Goal: Task Accomplishment & Management: Use online tool/utility

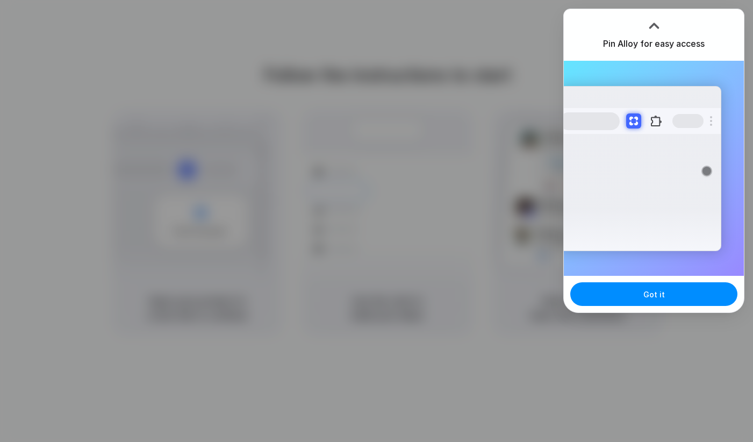
click at [375, 66] on div at bounding box center [376, 221] width 753 height 442
click at [377, 221] on div at bounding box center [377, 221] width 0 height 0
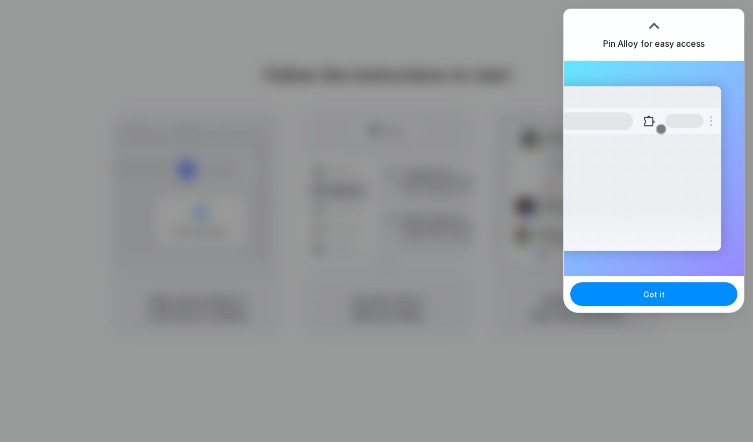
click at [377, 221] on div at bounding box center [377, 221] width 0 height 0
click at [663, 297] on button "Got it" at bounding box center [653, 294] width 167 height 24
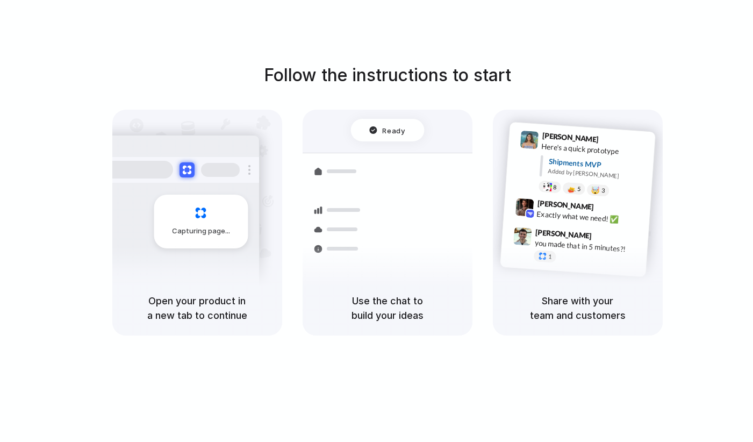
click at [460, 44] on div "Follow the instructions to start Capturing page Open your product in a new tab …" at bounding box center [387, 231] width 775 height 463
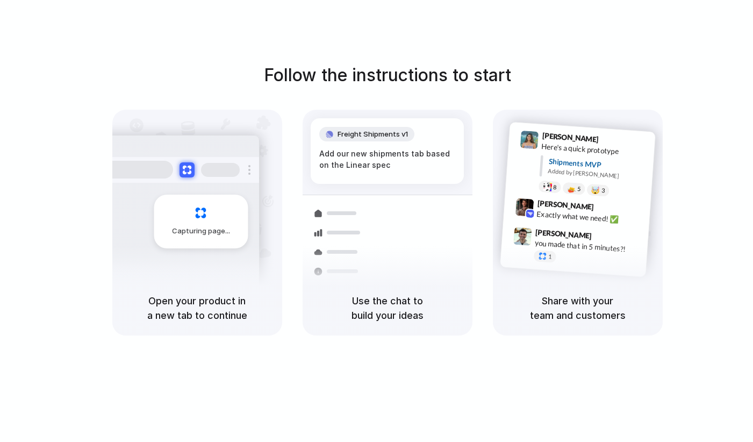
click at [370, 244] on div "Container from Shanghai 40ft • ETA Dec 28 • In transit Express delivery to NYC …" at bounding box center [427, 270] width 114 height 151
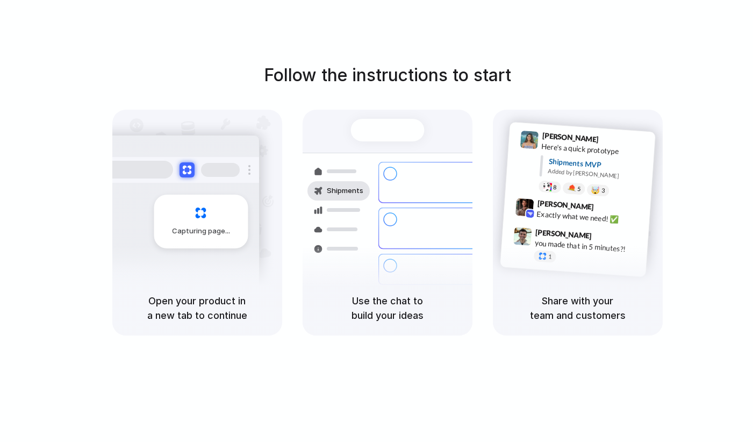
click at [377, 221] on div at bounding box center [377, 221] width 0 height 0
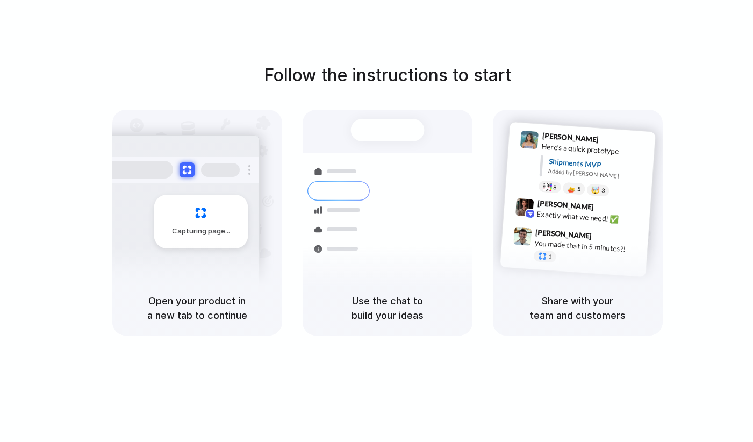
click at [490, 75] on h1 "Follow the instructions to start" at bounding box center [387, 75] width 247 height 26
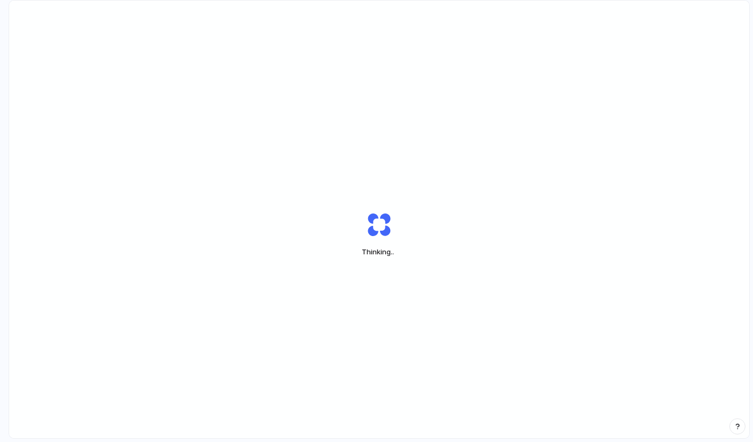
click at [302, 230] on div "Thinking .." at bounding box center [379, 234] width 269 height 81
click at [739, 426] on div "button" at bounding box center [738, 427] width 8 height 8
click at [692, 212] on div "Capturing .." at bounding box center [379, 235] width 740 height 468
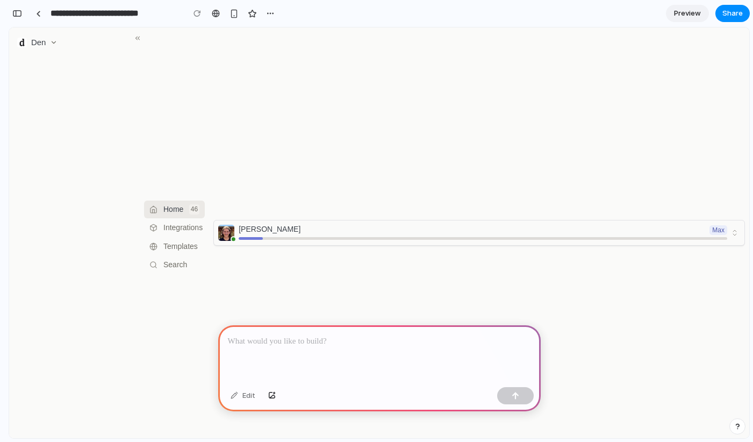
click at [276, 344] on p at bounding box center [379, 341] width 303 height 13
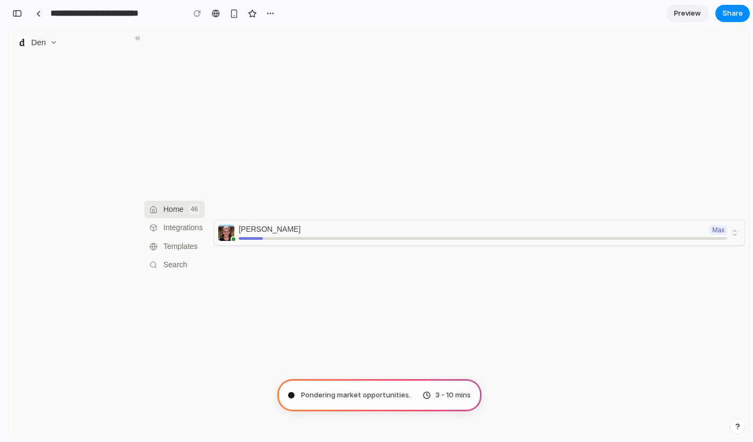
type input "**********"
click at [20, 15] on div "button" at bounding box center [17, 14] width 10 height 8
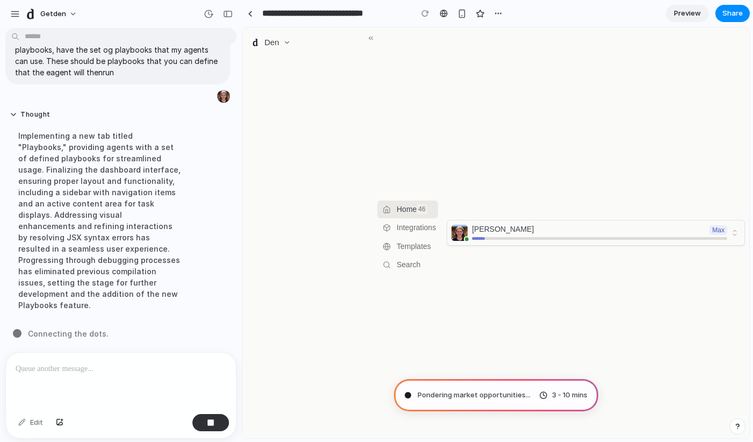
scroll to position [16, 0]
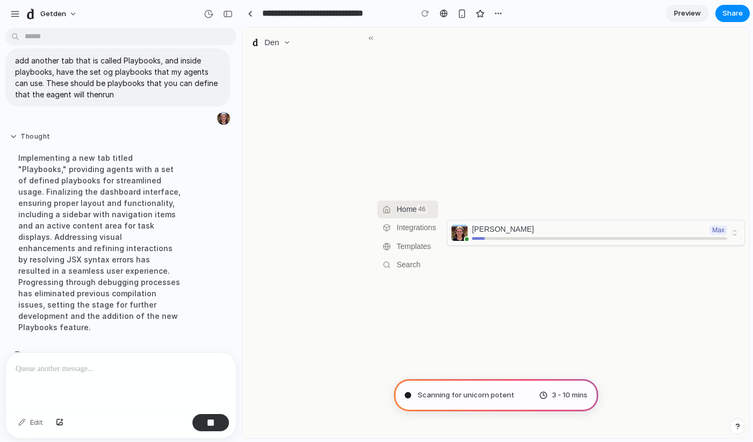
click at [27, 133] on button "Thought" at bounding box center [100, 136] width 180 height 9
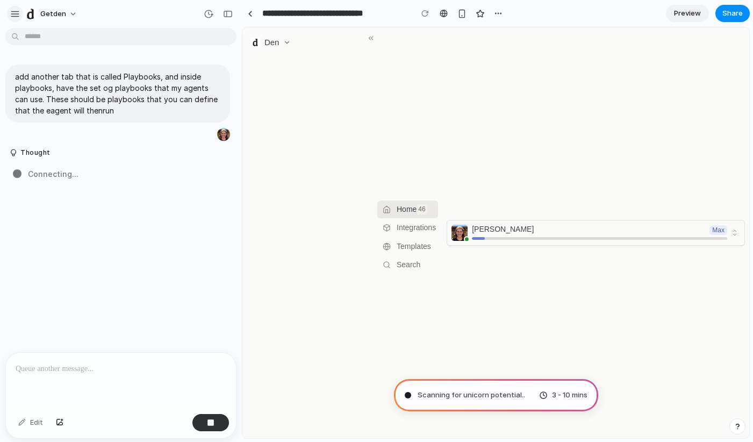
click at [13, 11] on div "button" at bounding box center [15, 14] width 10 height 10
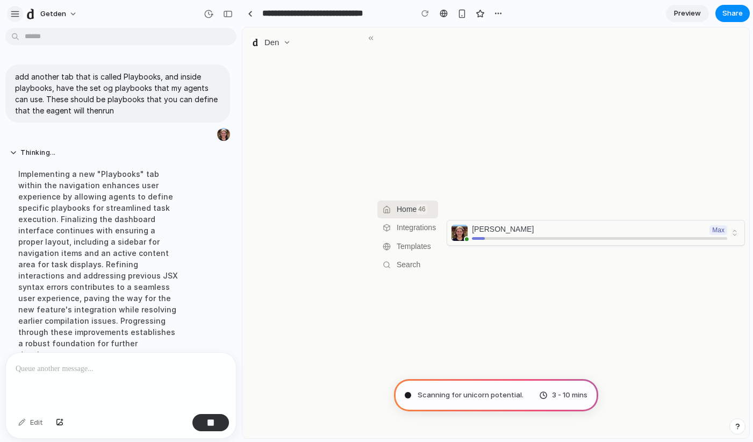
click at [15, 10] on div "button" at bounding box center [15, 14] width 10 height 10
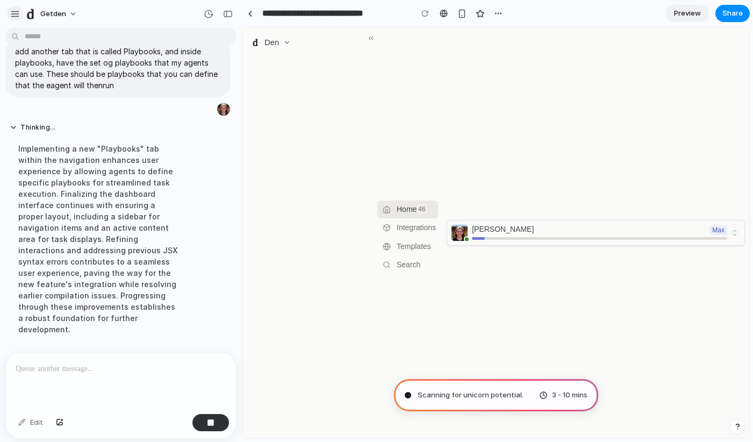
scroll to position [27, 0]
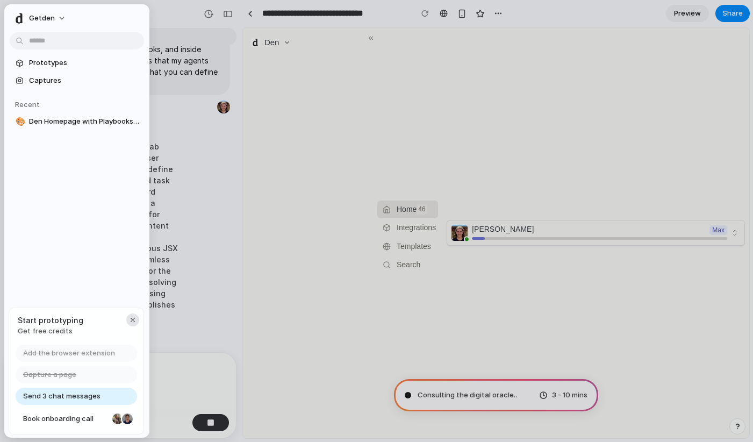
click at [133, 318] on div "button" at bounding box center [132, 320] width 9 height 9
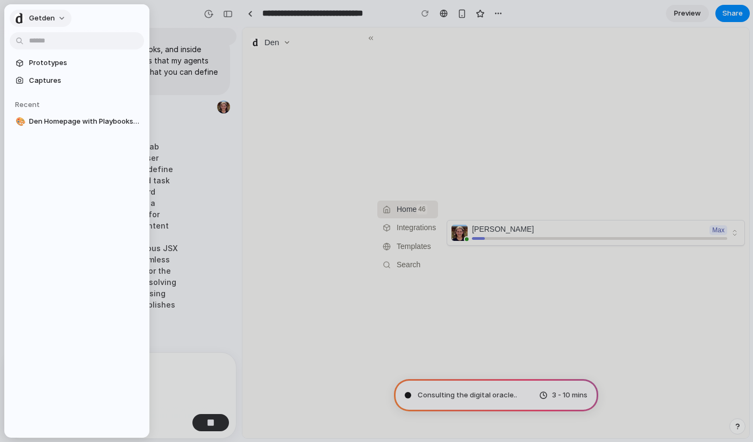
scroll to position [0, 0]
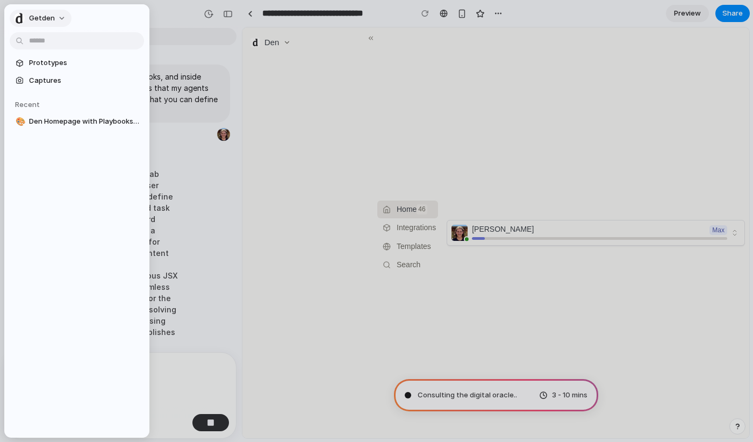
click at [41, 17] on span "getden" at bounding box center [42, 18] width 26 height 11
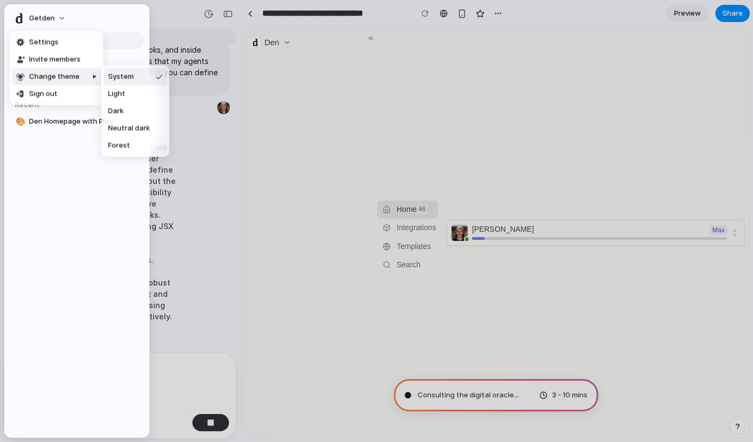
scroll to position [27, 0]
click at [133, 112] on li "Dark" at bounding box center [135, 111] width 63 height 17
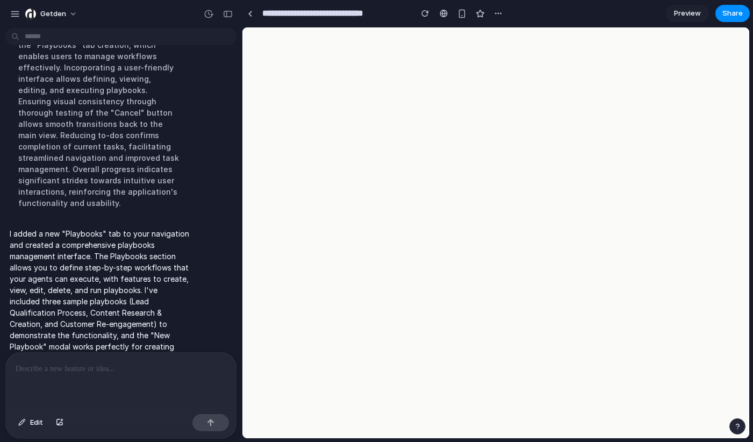
scroll to position [0, 0]
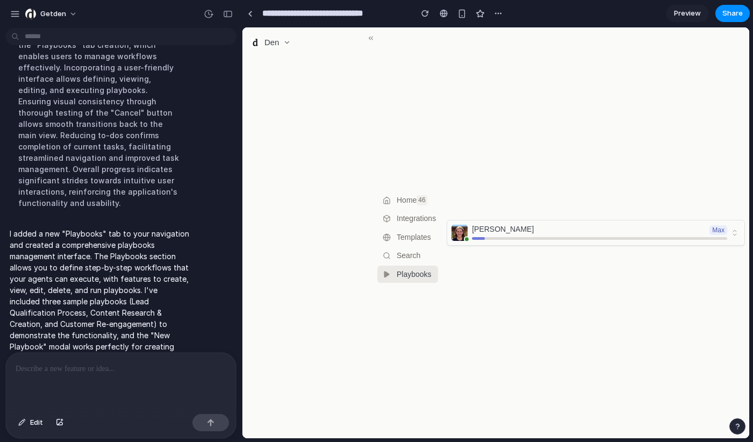
click at [412, 242] on span "Templates" at bounding box center [417, 237] width 41 height 17
click at [407, 263] on span "Search" at bounding box center [417, 255] width 41 height 17
click at [367, 35] on icon "submit" at bounding box center [371, 38] width 8 height 8
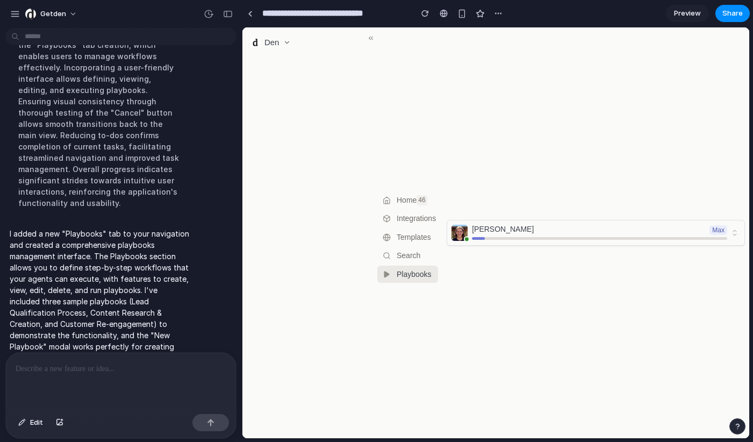
click at [367, 35] on icon "submit" at bounding box center [371, 38] width 8 height 8
click at [699, 7] on link "Preview" at bounding box center [687, 13] width 43 height 17
